Goal: Task Accomplishment & Management: Manage account settings

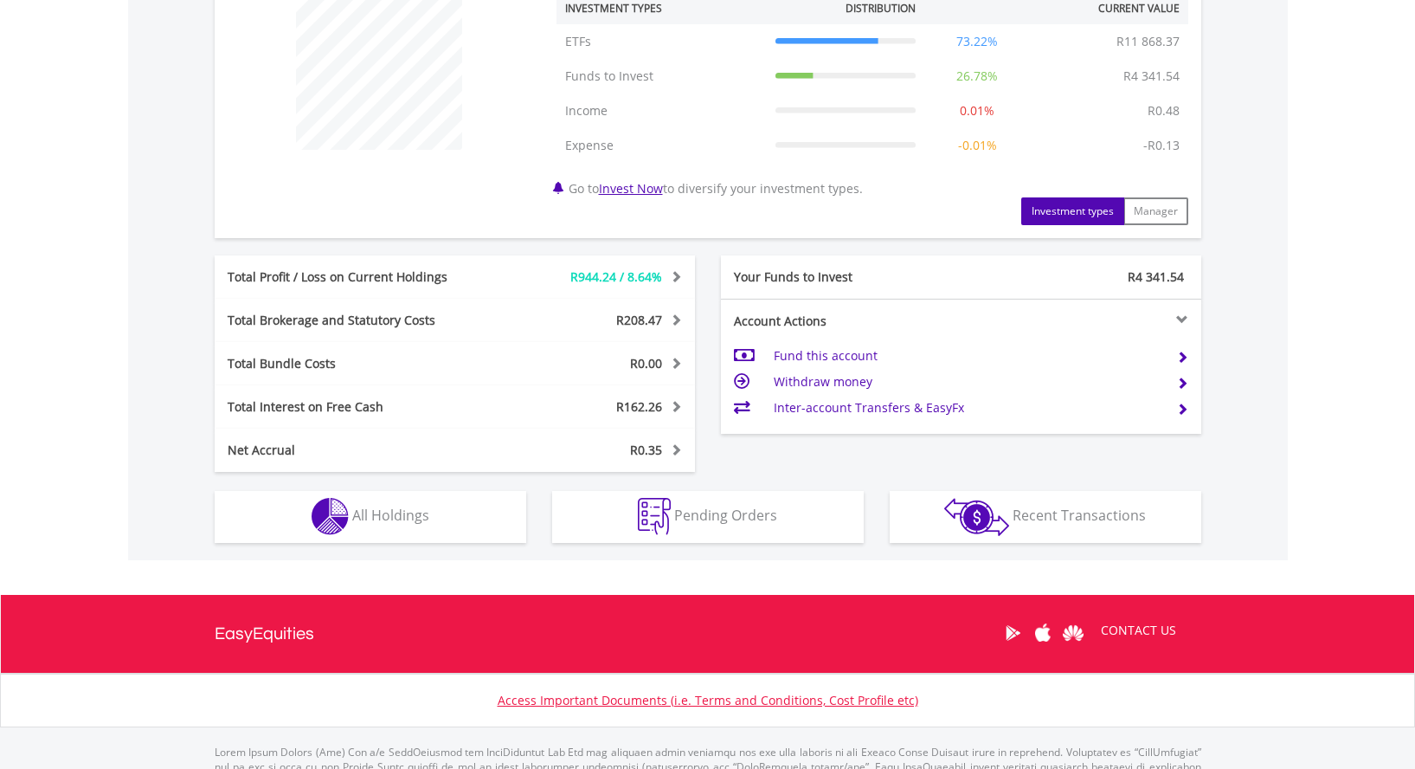
scroll to position [765, 0]
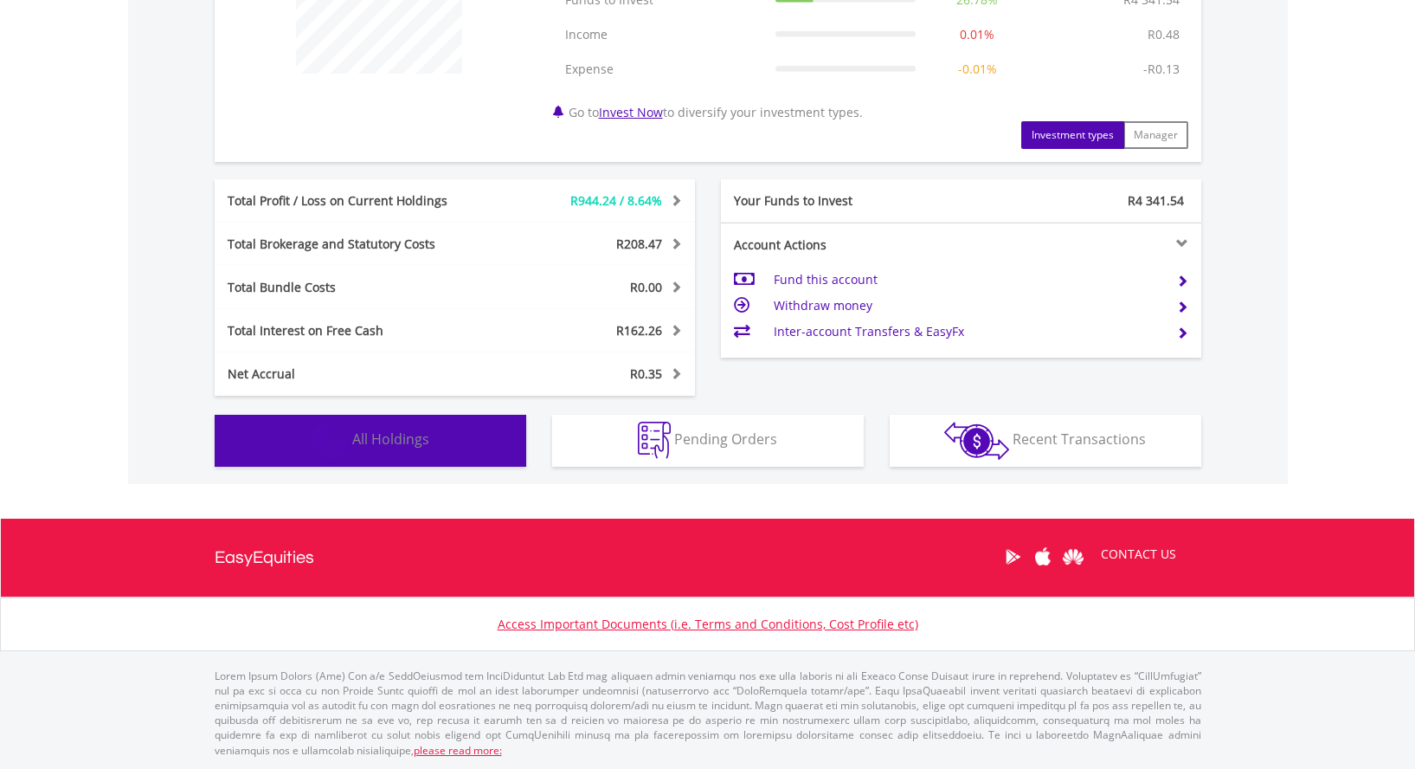
click at [402, 429] on span "All Holdings" at bounding box center [390, 438] width 77 height 19
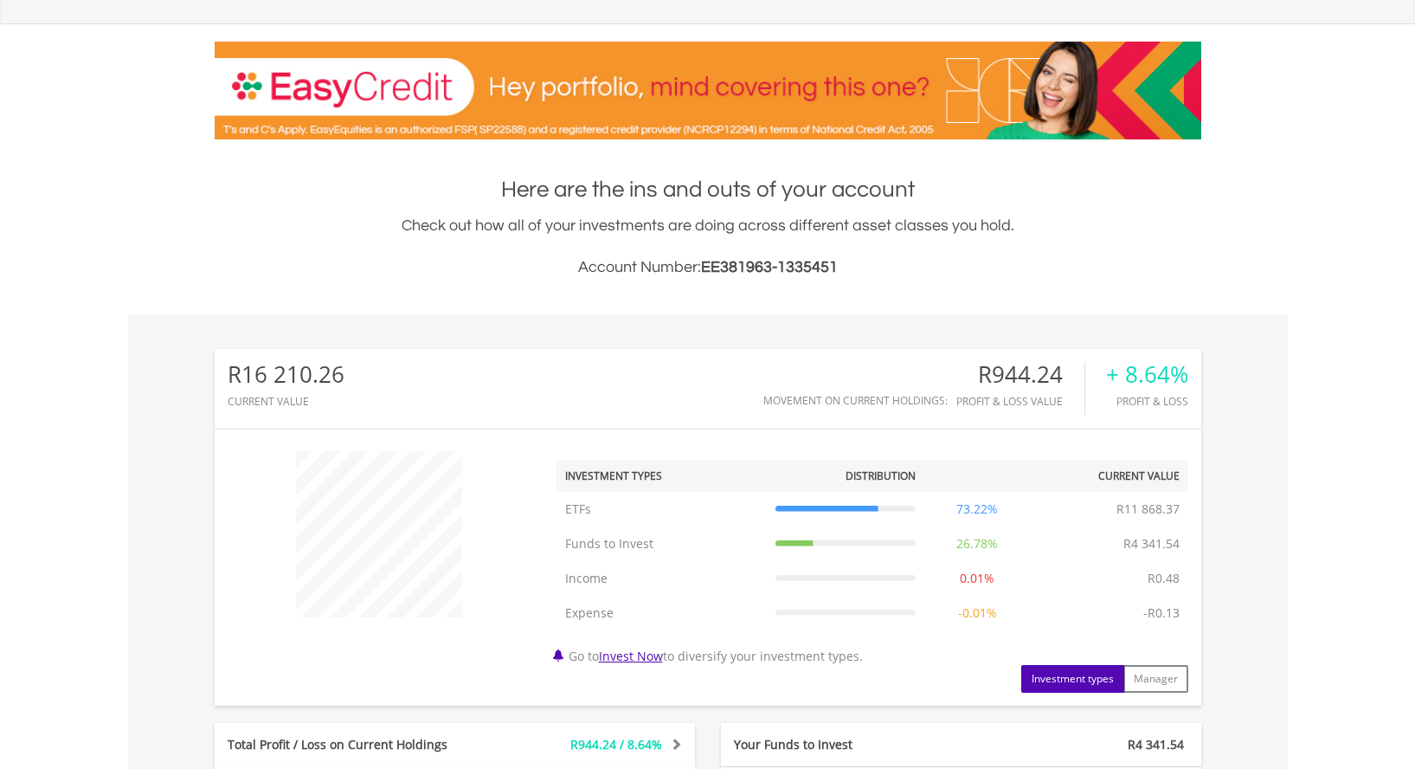
scroll to position [0, 0]
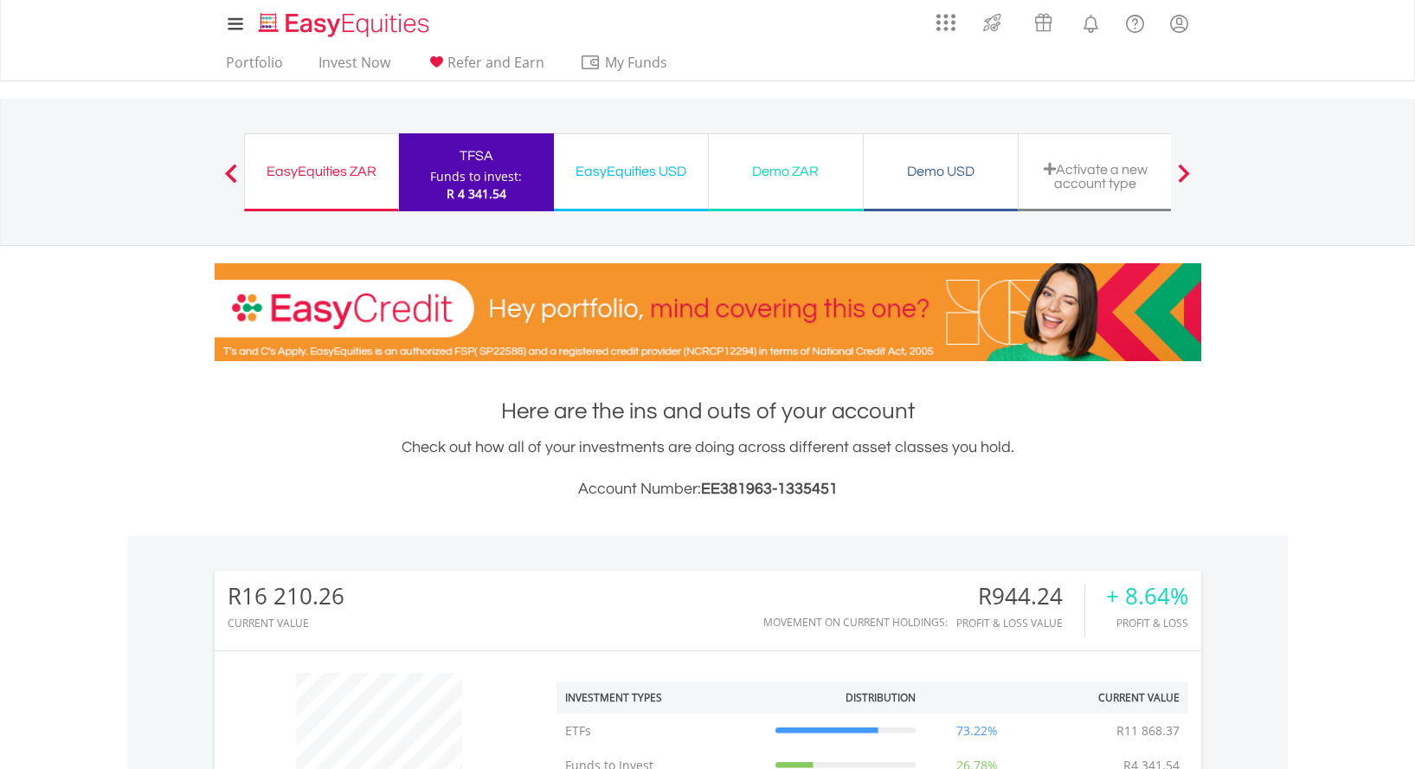
drag, startPoint x: 303, startPoint y: 169, endPoint x: 1332, endPoint y: 228, distance: 1030.8
click at [303, 169] on div "EasyEquities ZAR" at bounding box center [321, 171] width 132 height 24
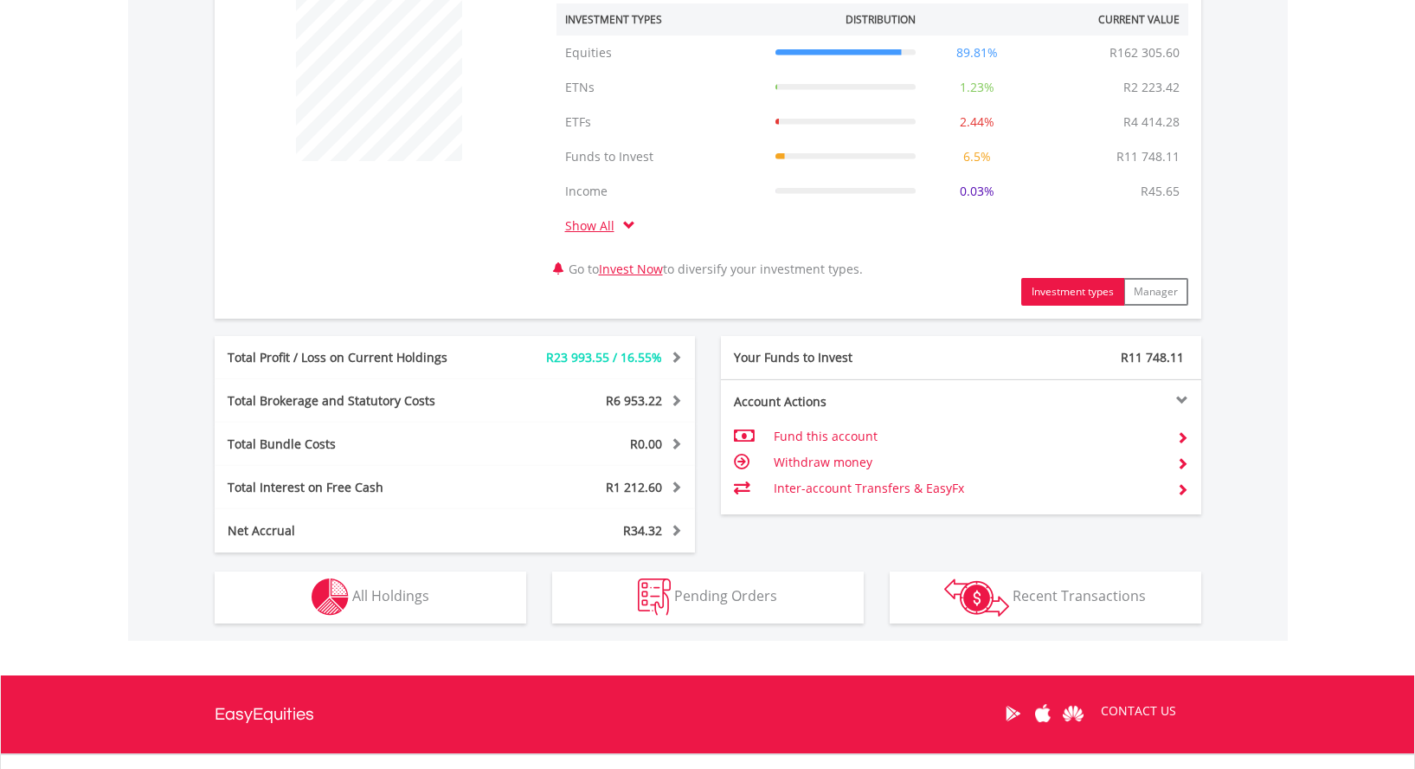
scroll to position [692, 0]
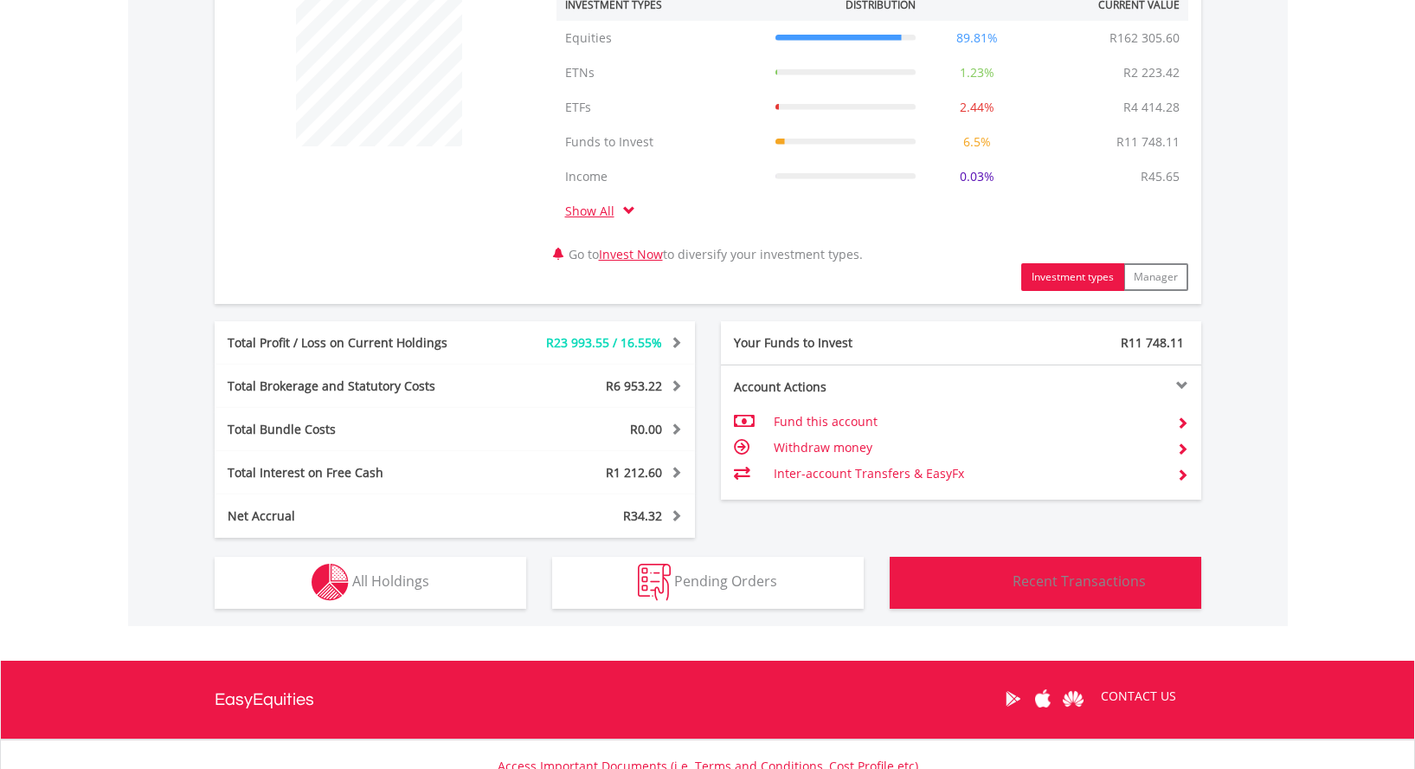
click at [1127, 582] on span "Recent Transactions" at bounding box center [1079, 580] width 133 height 19
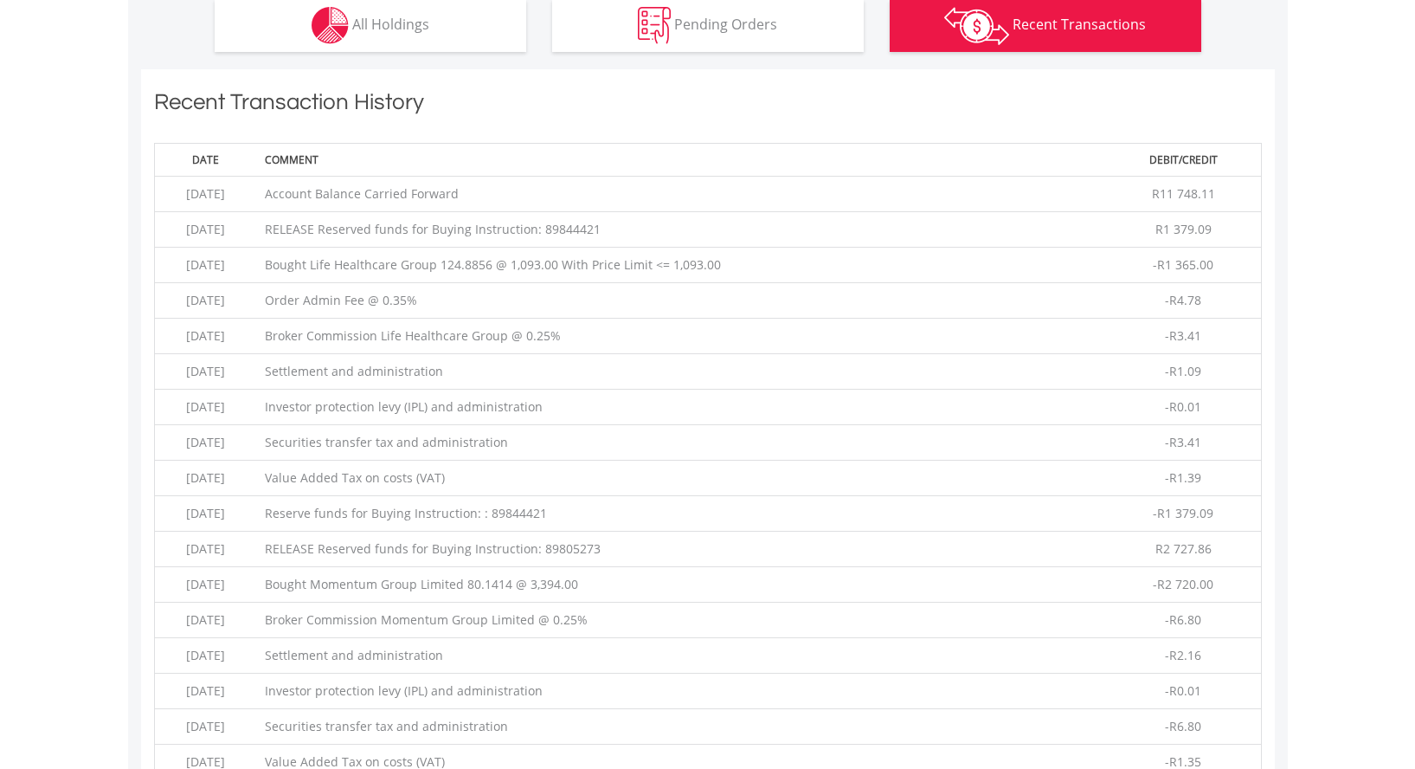
scroll to position [1059, 0]
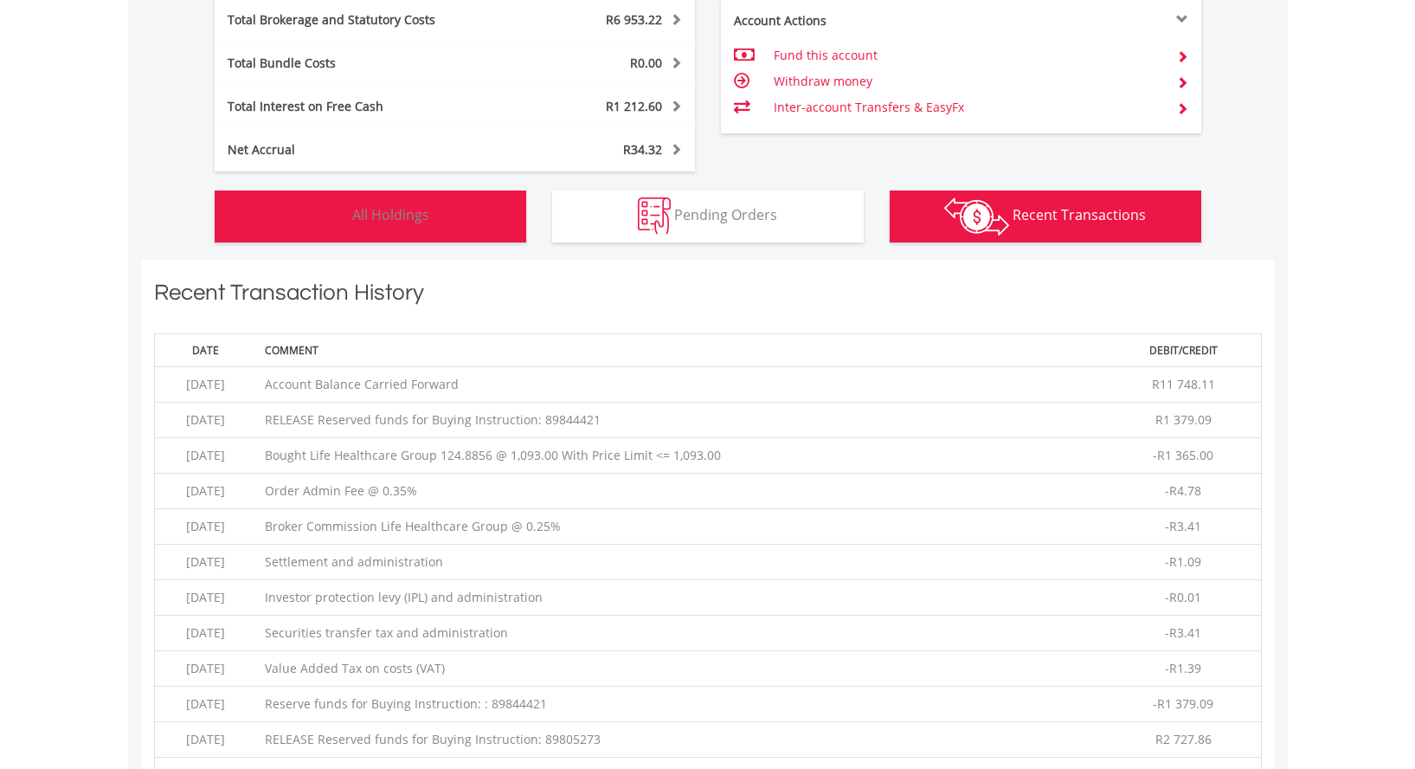
click at [386, 216] on span "All Holdings" at bounding box center [390, 214] width 77 height 19
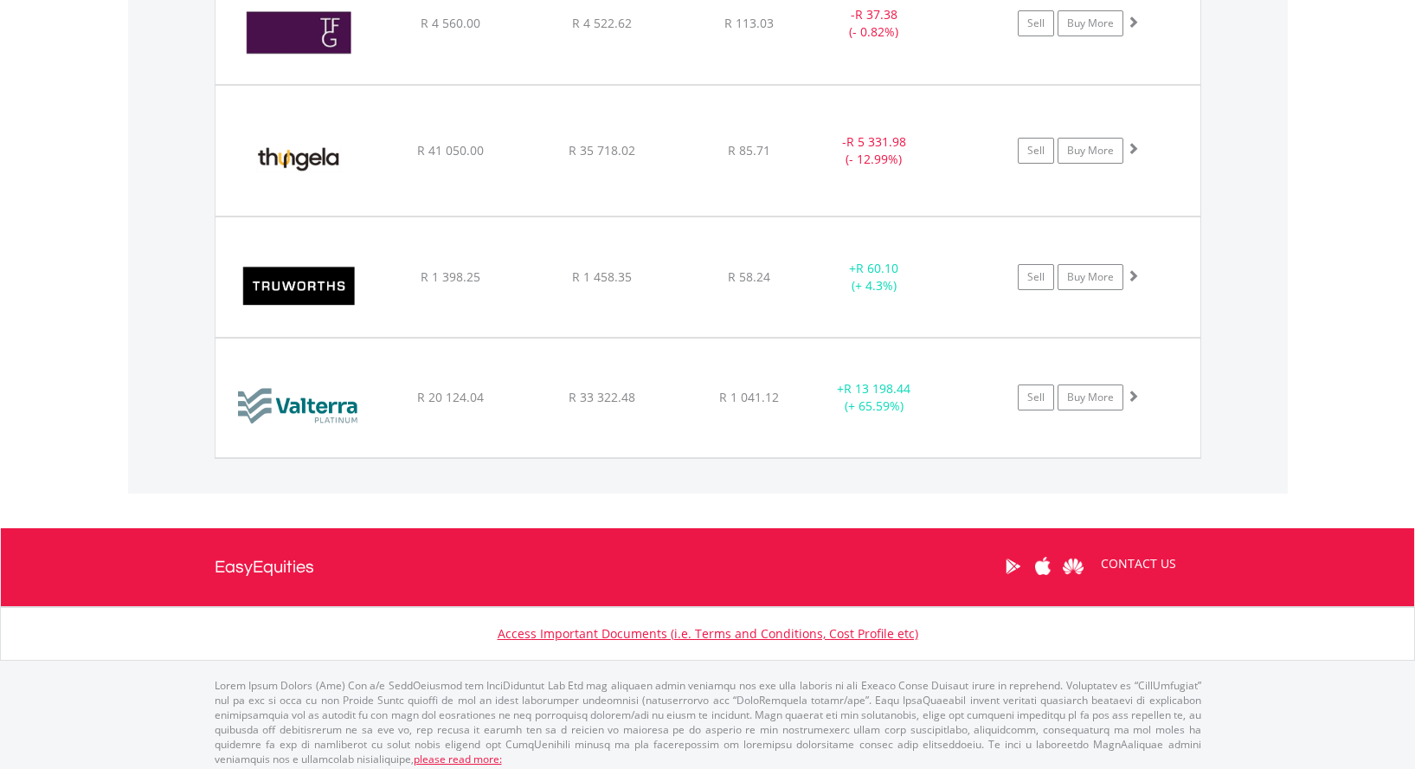
scroll to position [4072, 0]
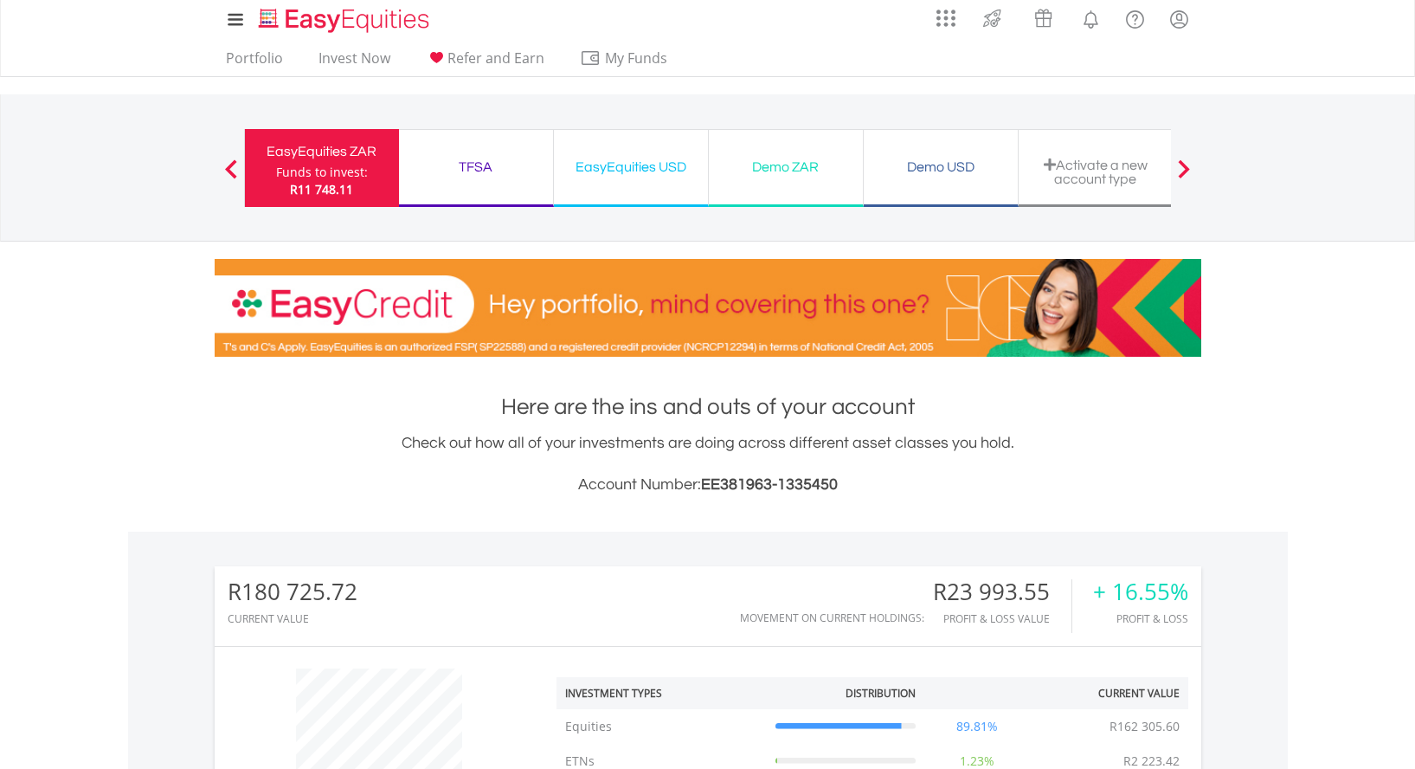
scroll to position [0, 0]
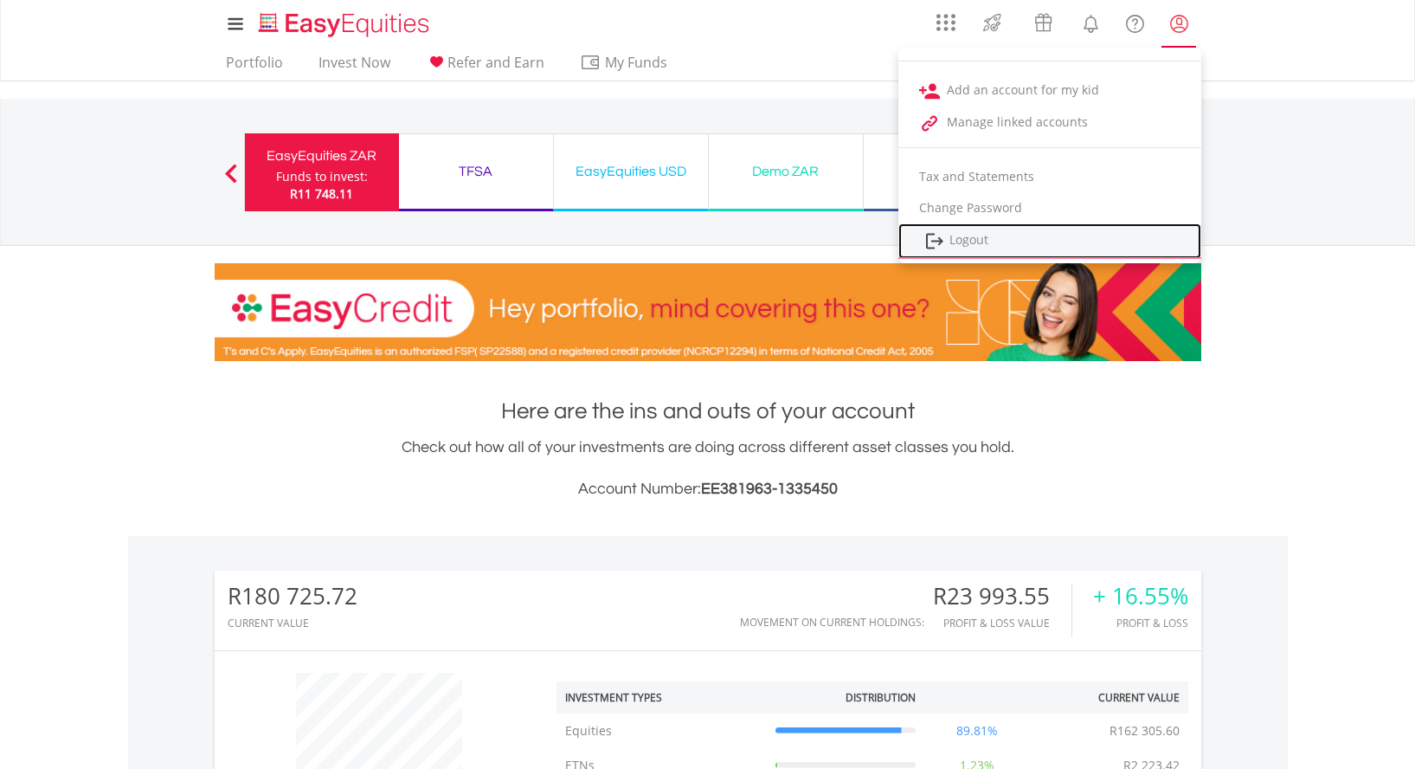
click at [968, 236] on link "Logout" at bounding box center [1049, 240] width 303 height 35
